Goal: Find specific page/section: Find specific page/section

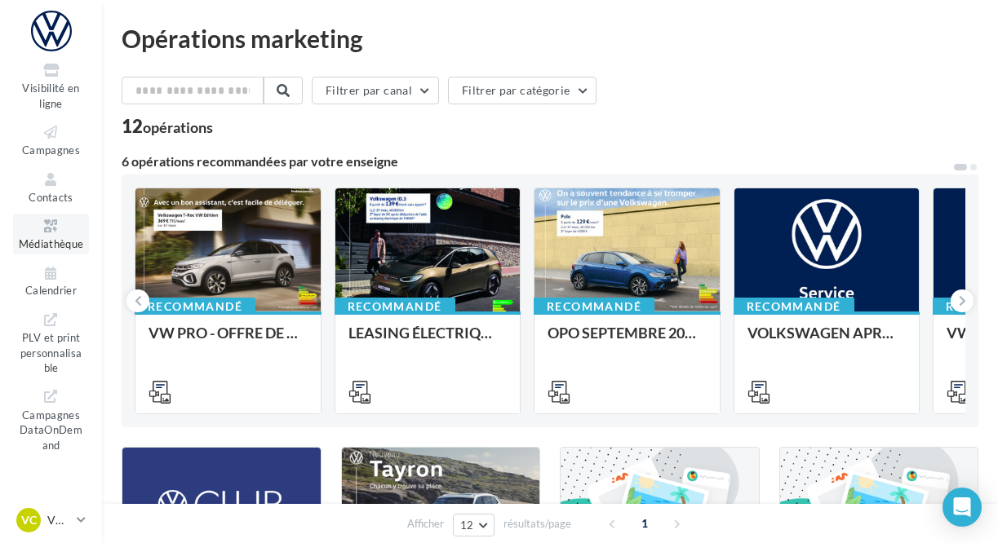
scroll to position [166, 0]
click at [47, 348] on span "PLV et print personnalisable" at bounding box center [51, 348] width 62 height 46
